Goal: Task Accomplishment & Management: Manage account settings

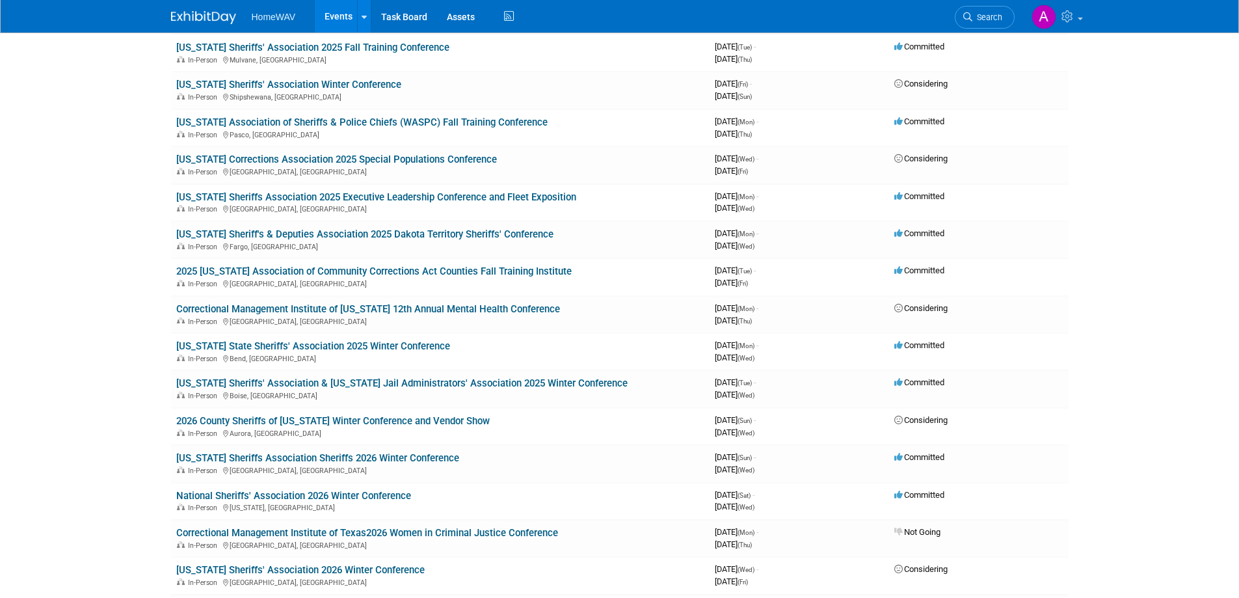
scroll to position [455, 0]
click at [346, 382] on link "[US_STATE] Sheriffs' Association & [US_STATE] Jail Administrators' Association …" at bounding box center [401, 383] width 451 height 12
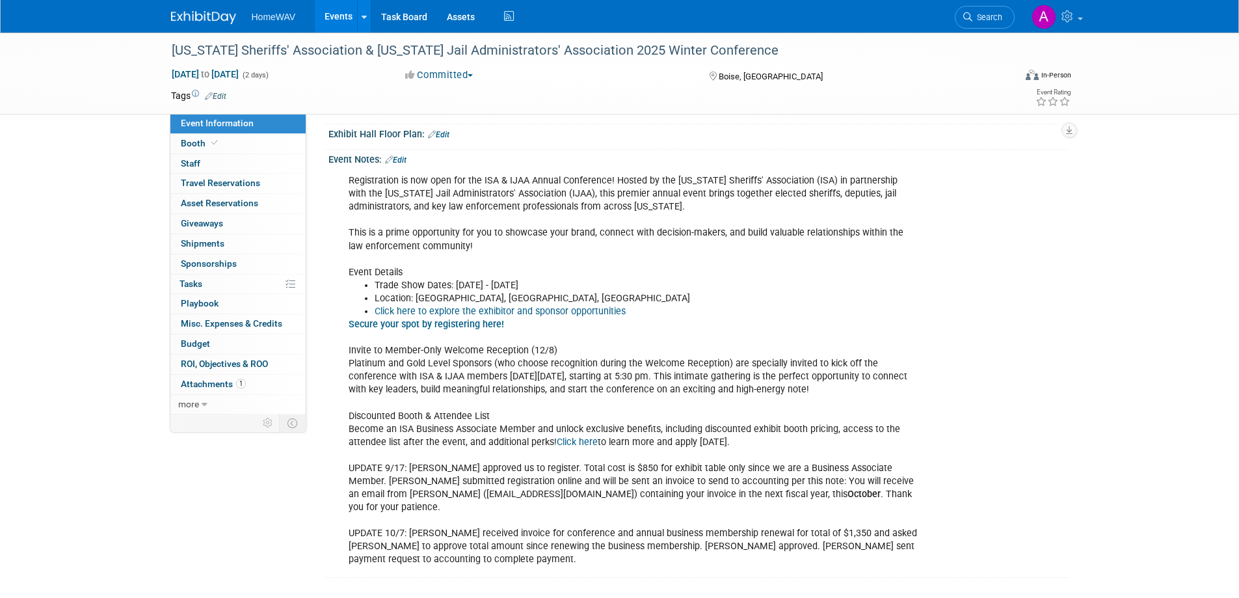
scroll to position [217, 0]
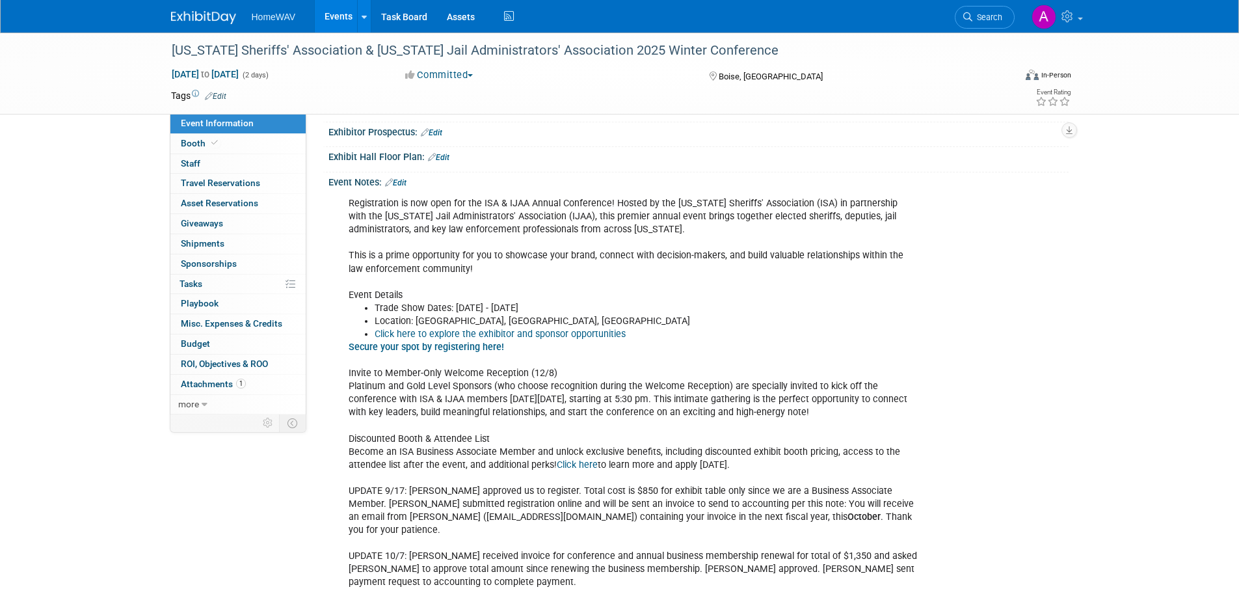
click at [404, 183] on link "Edit" at bounding box center [395, 182] width 21 height 9
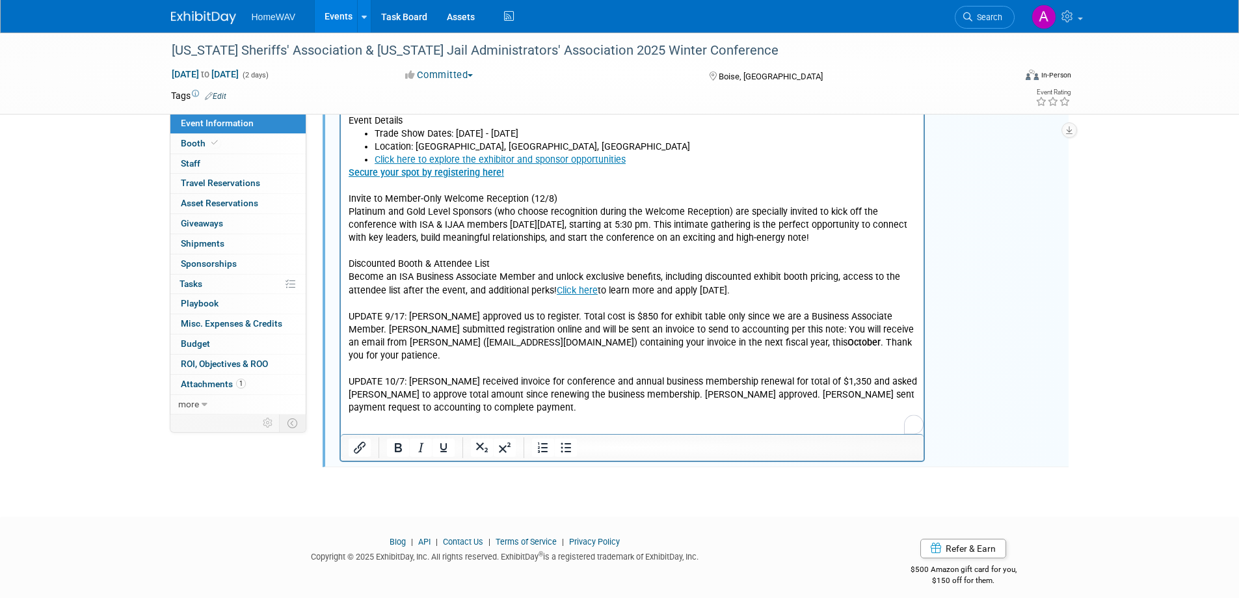
scroll to position [401, 0]
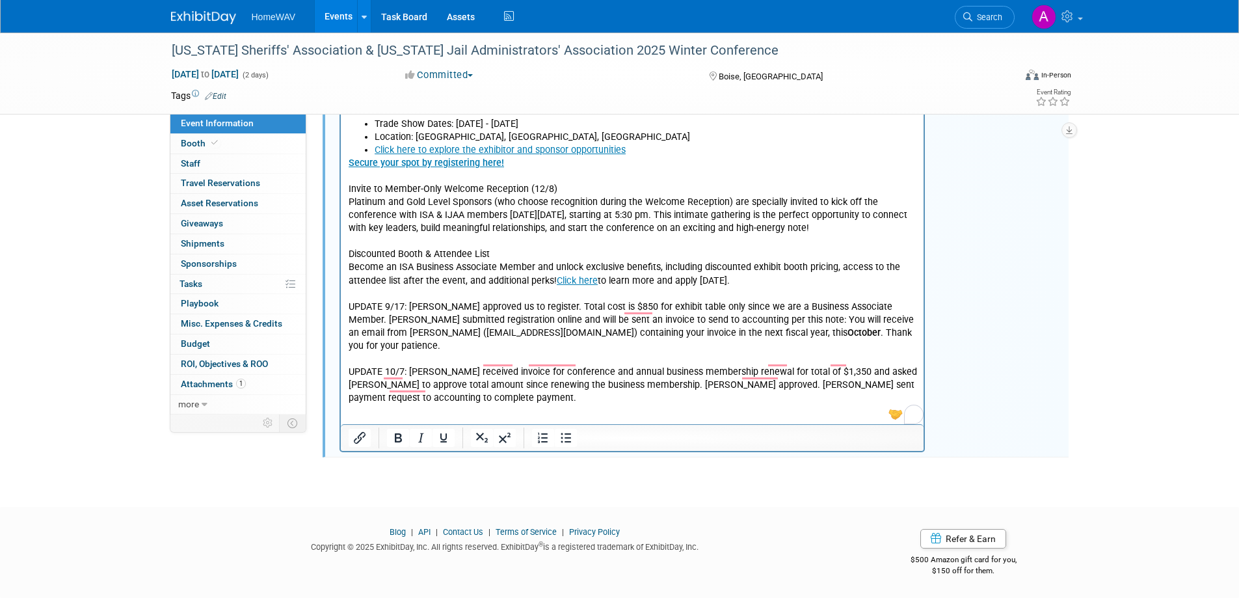
click at [441, 386] on p "Secure your spot by registering here! Invite to Member-Only Welcome Reception (…" at bounding box center [632, 281] width 568 height 248
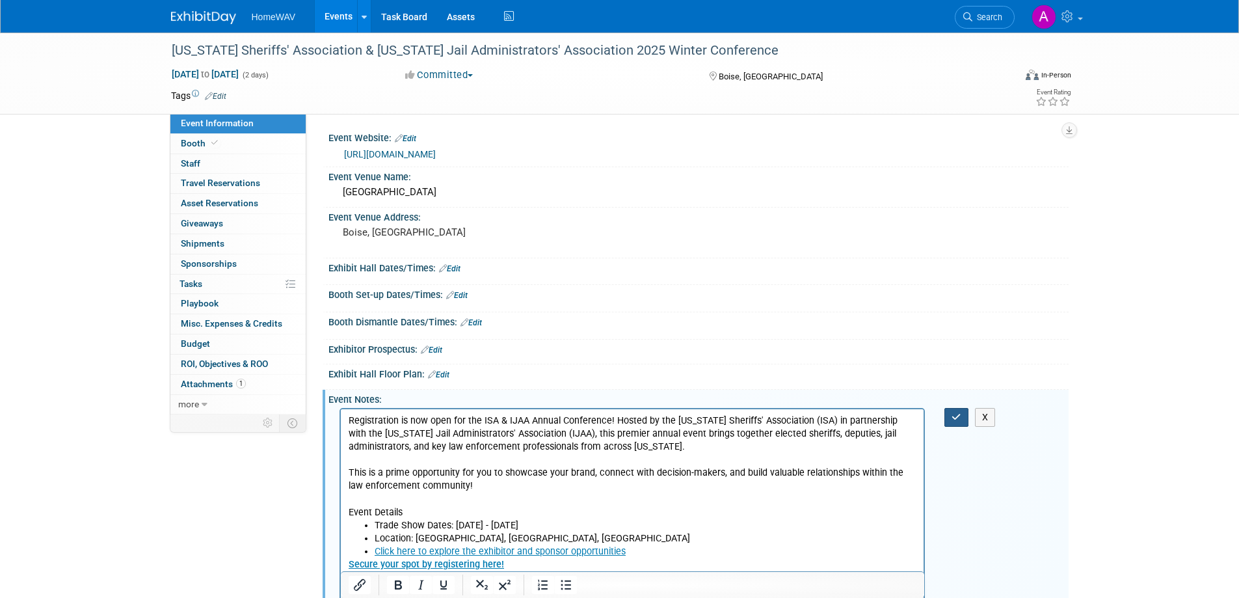
click at [951, 419] on icon "button" at bounding box center [956, 416] width 10 height 9
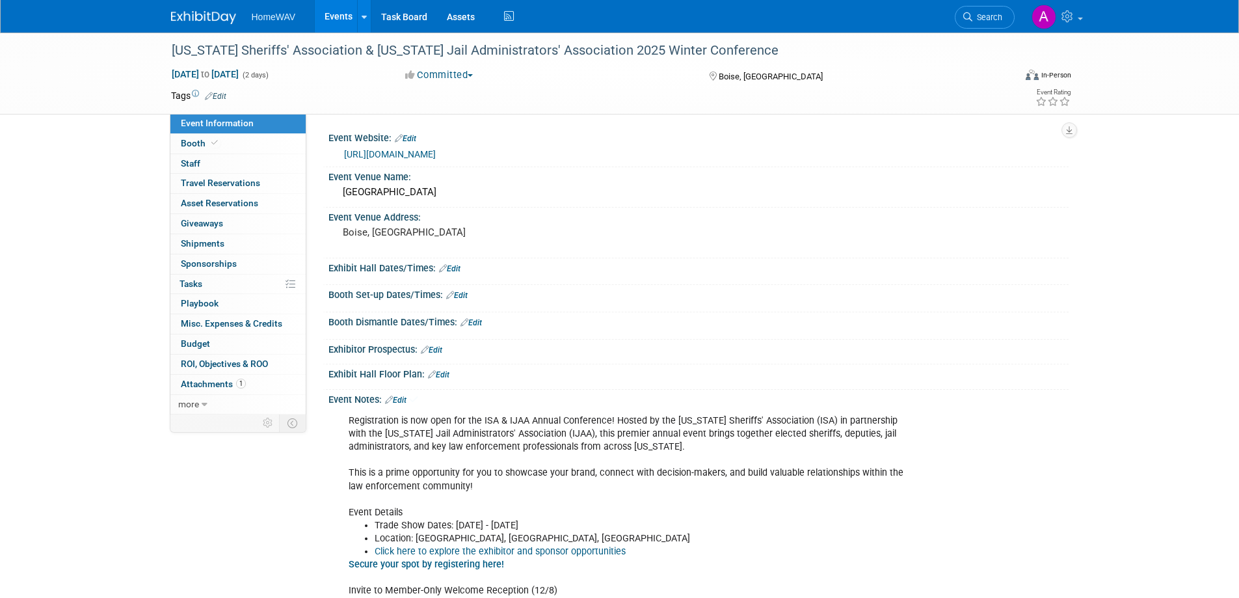
click at [337, 19] on link "Events" at bounding box center [338, 16] width 47 height 33
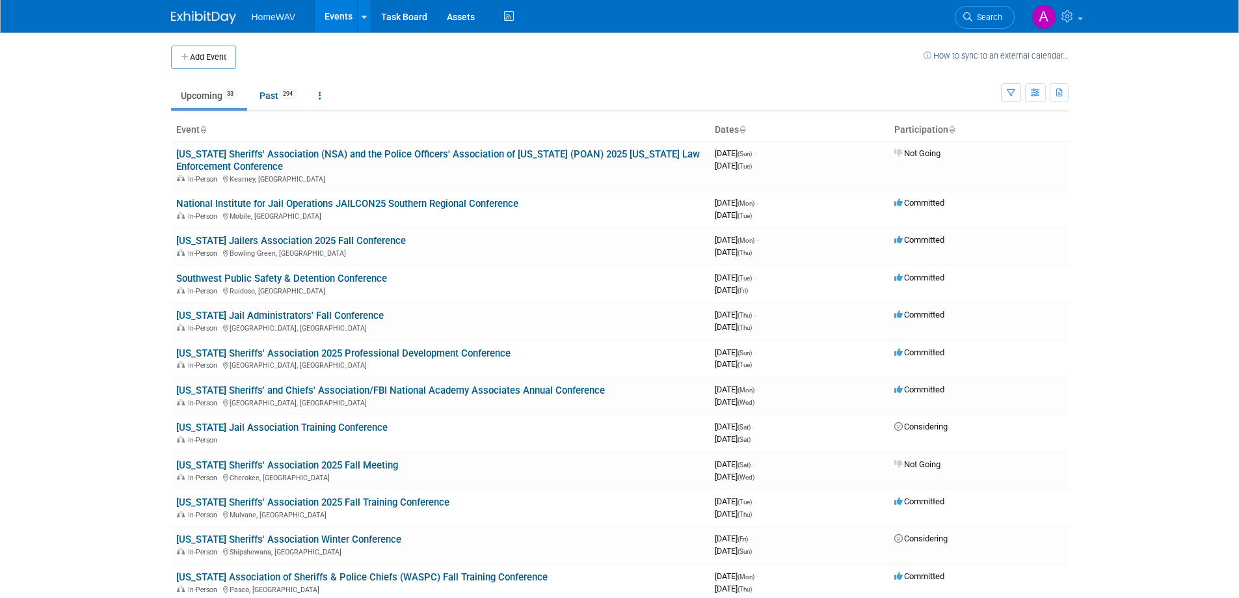
click at [545, 52] on td at bounding box center [579, 57] width 687 height 23
